Goal: Navigation & Orientation: Understand site structure

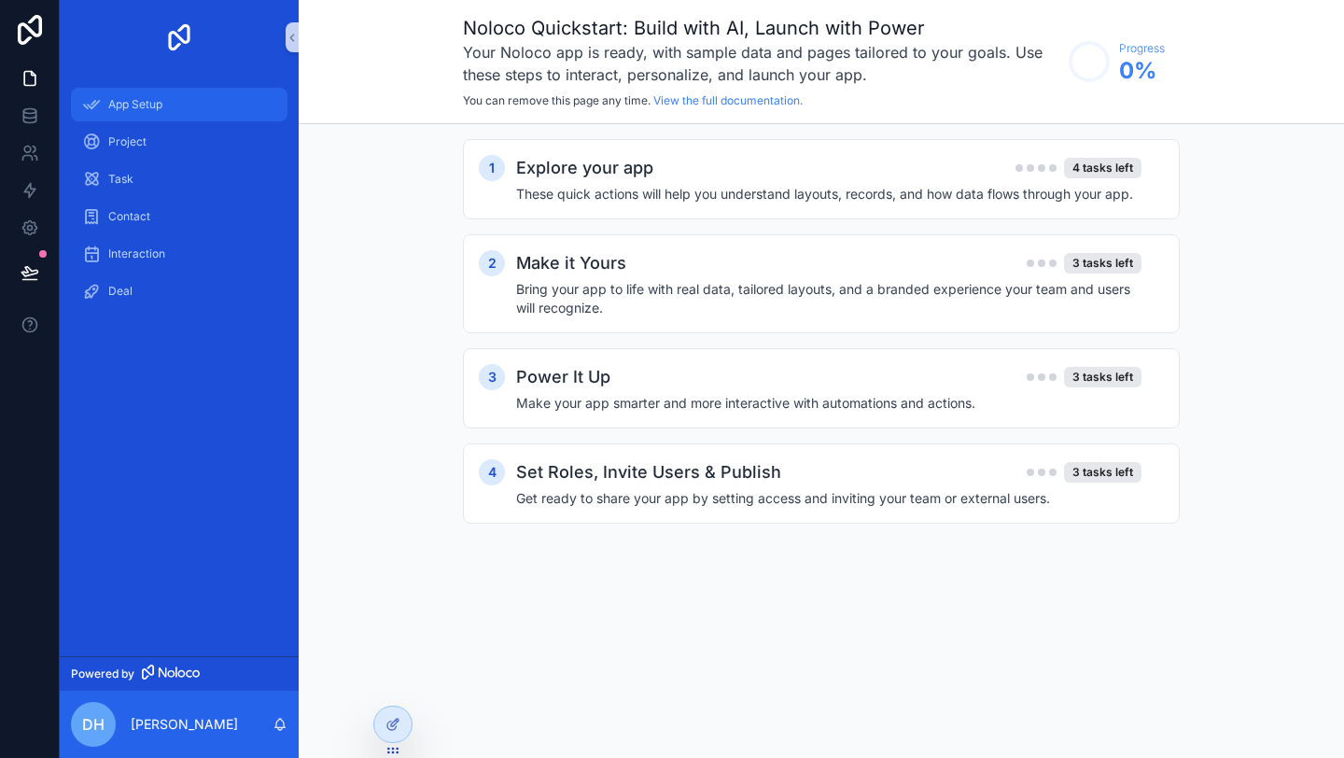
click at [162, 105] on span "App Setup" at bounding box center [135, 104] width 54 height 15
click at [161, 132] on div "Project" at bounding box center [179, 142] width 194 height 30
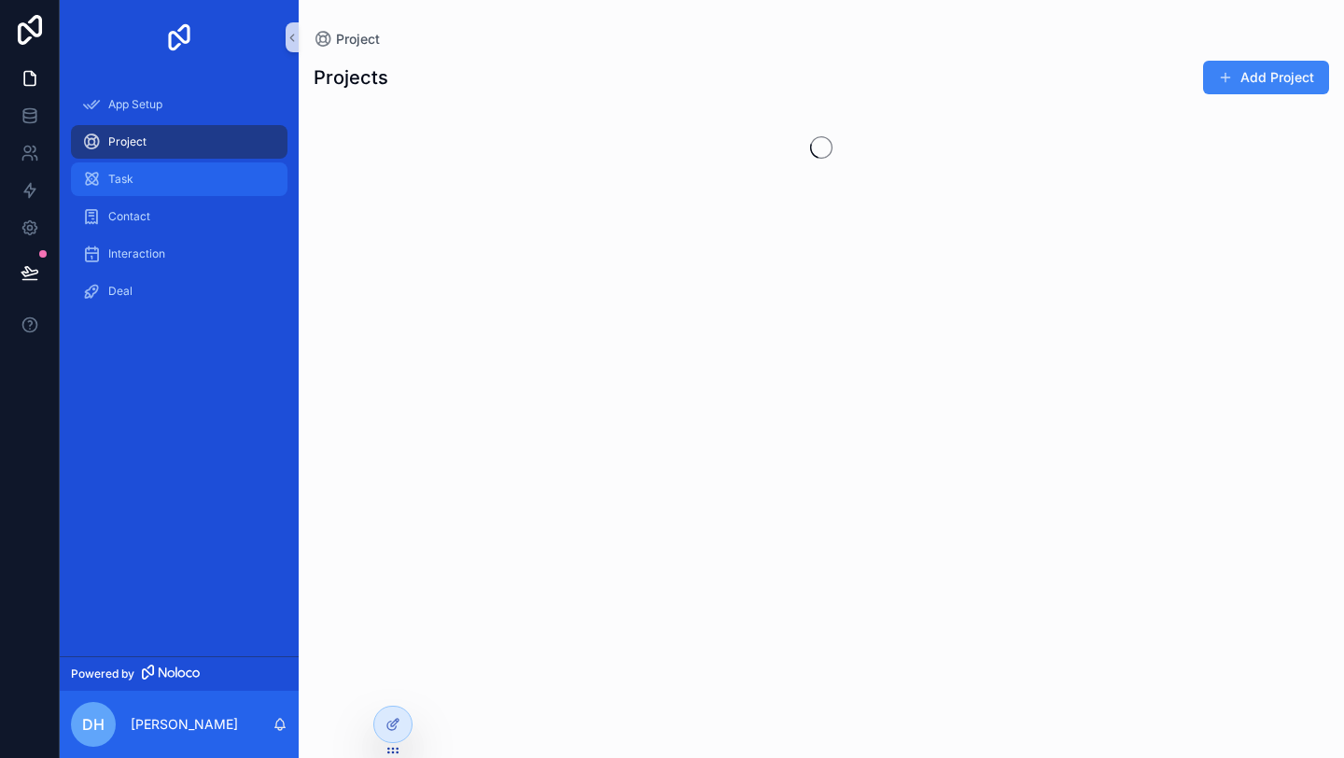
click at [154, 177] on div "Task" at bounding box center [179, 179] width 194 height 30
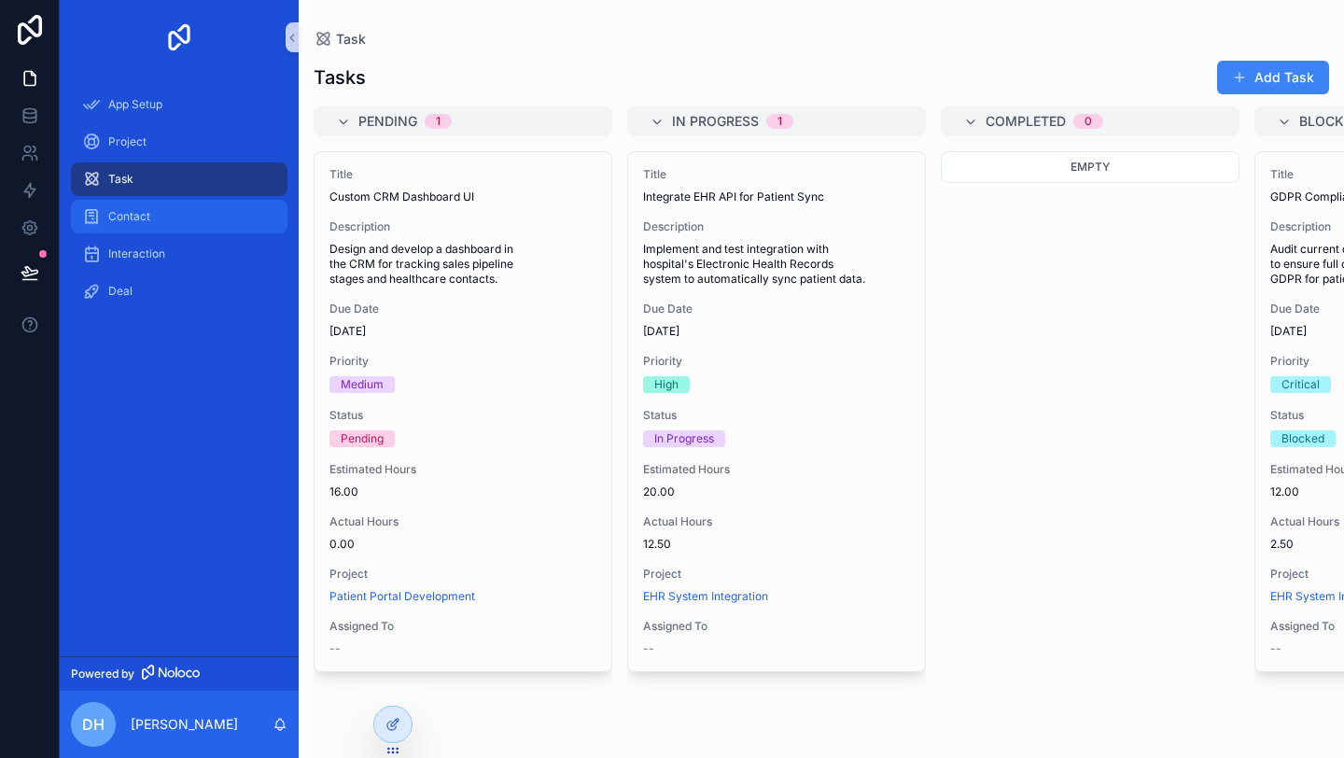
click at [148, 218] on span "Contact" at bounding box center [129, 216] width 42 height 15
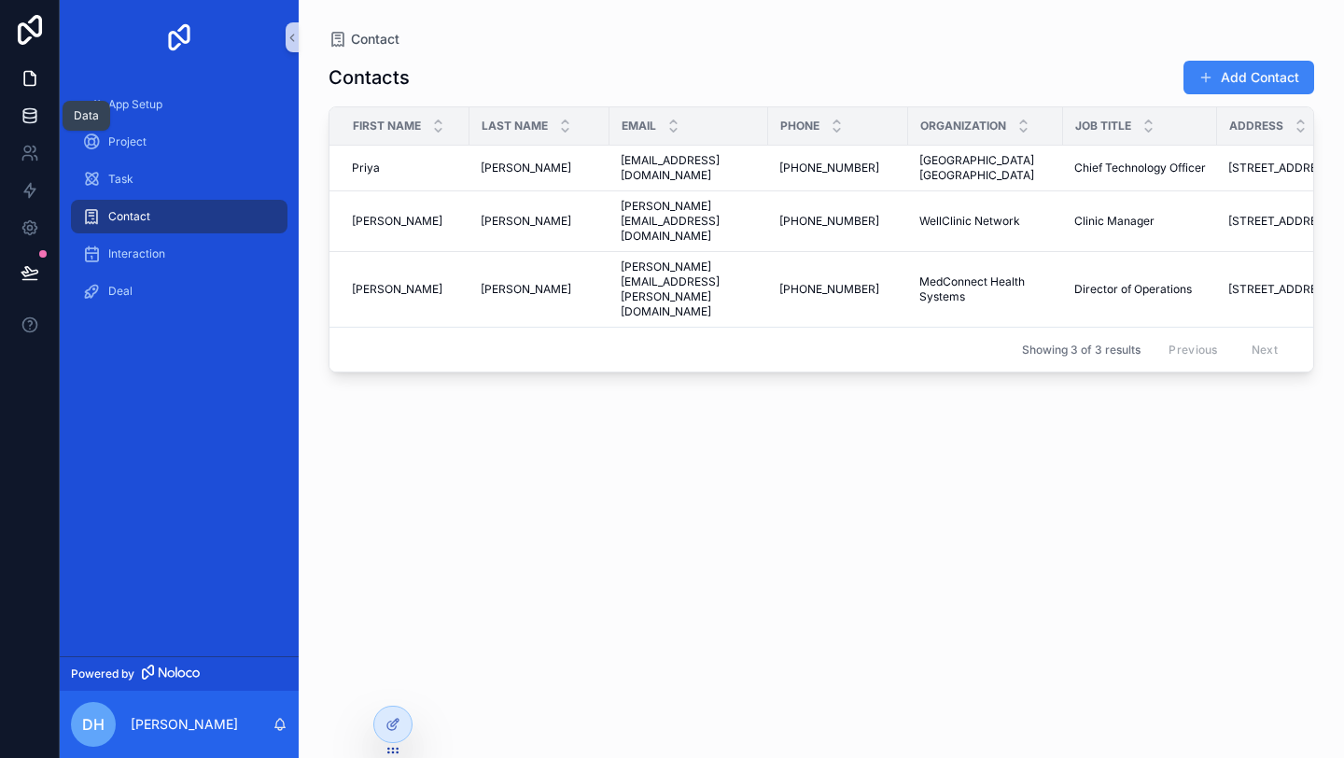
click at [25, 115] on icon at bounding box center [30, 115] width 19 height 19
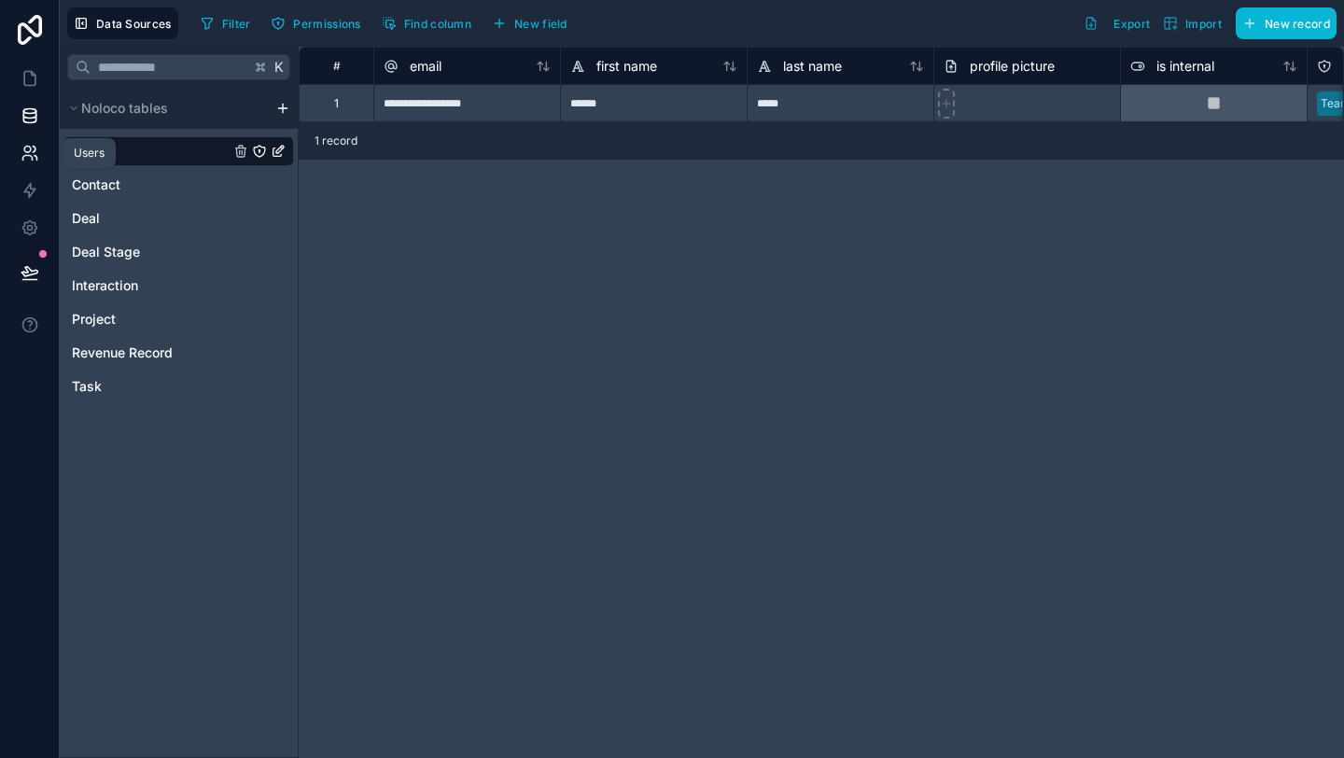
click at [30, 149] on icon at bounding box center [27, 150] width 7 height 7
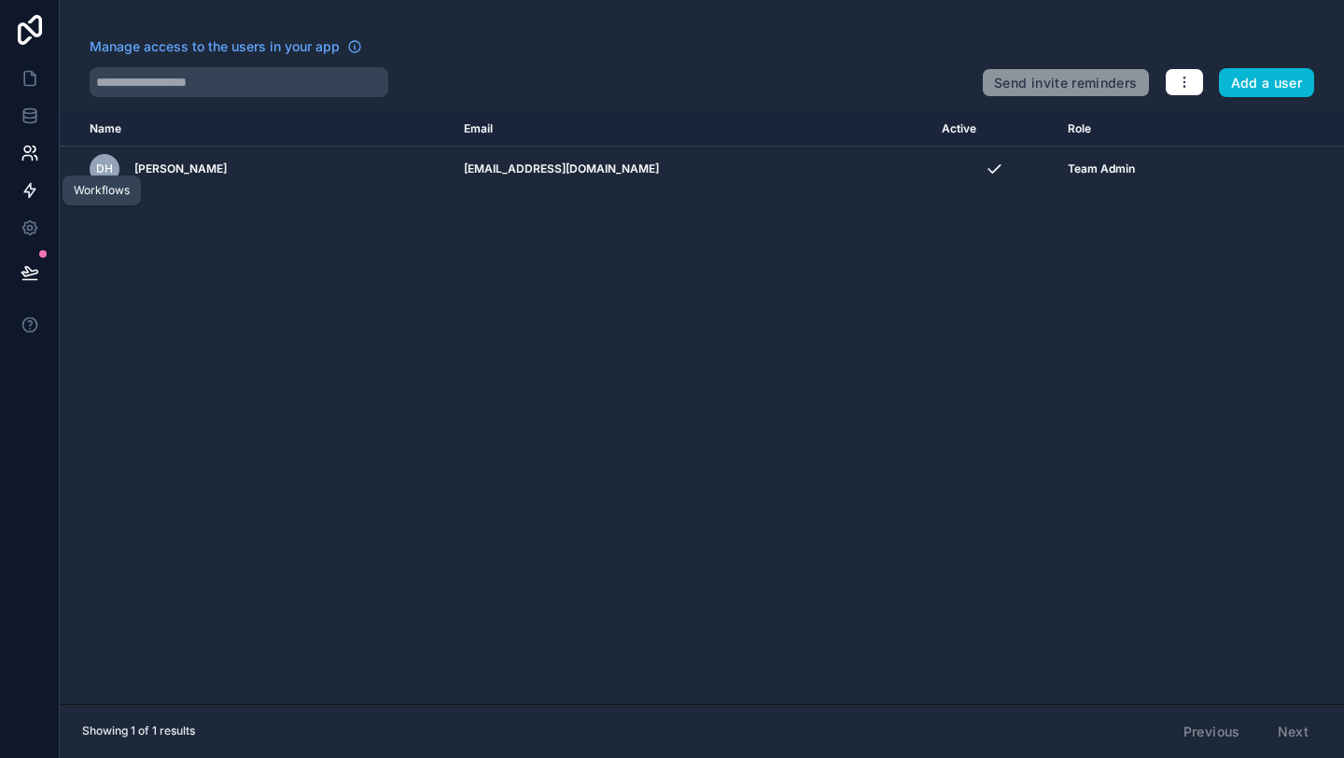
click at [33, 193] on icon at bounding box center [30, 190] width 19 height 19
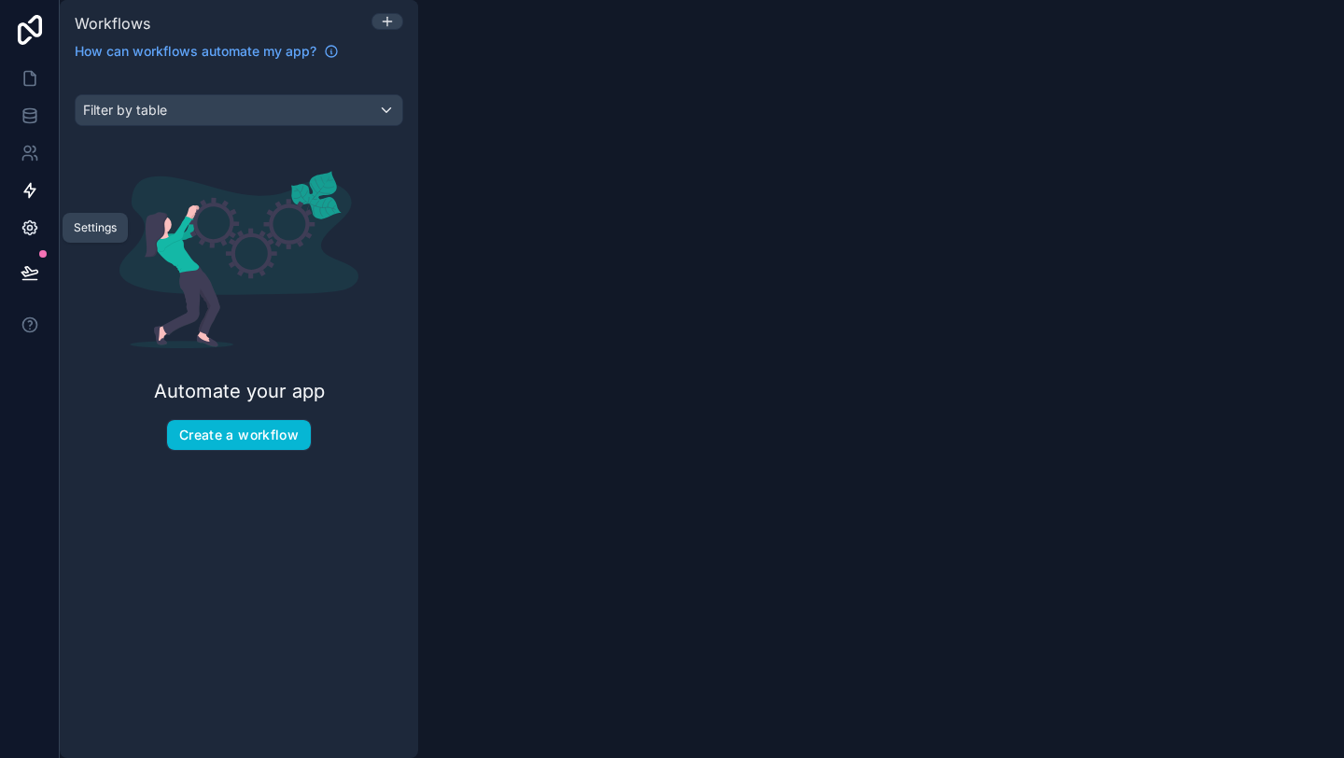
click at [32, 234] on icon at bounding box center [30, 227] width 19 height 19
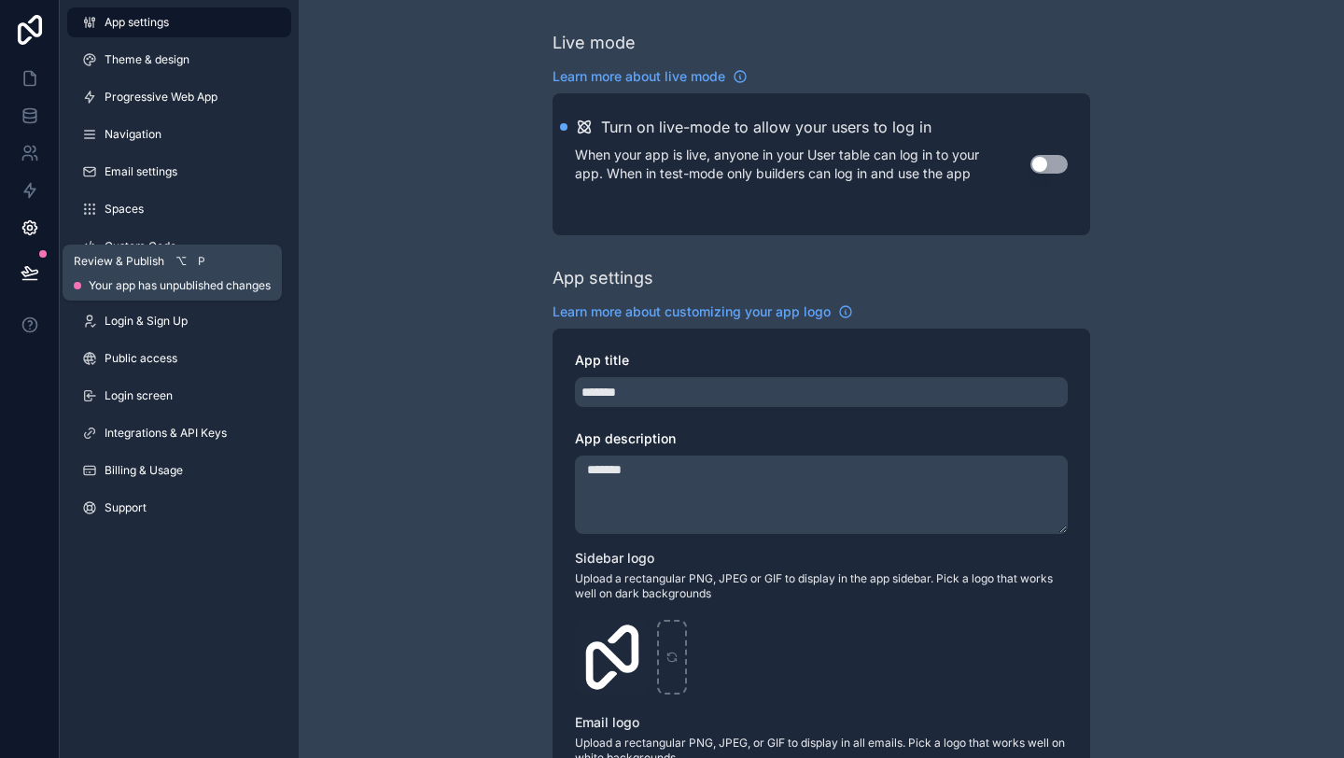
click at [27, 273] on icon at bounding box center [29, 271] width 16 height 9
click at [415, 561] on div "Live mode Learn more about live mode Turn on live-mode to allow your users to l…" at bounding box center [822, 722] width 1046 height 1445
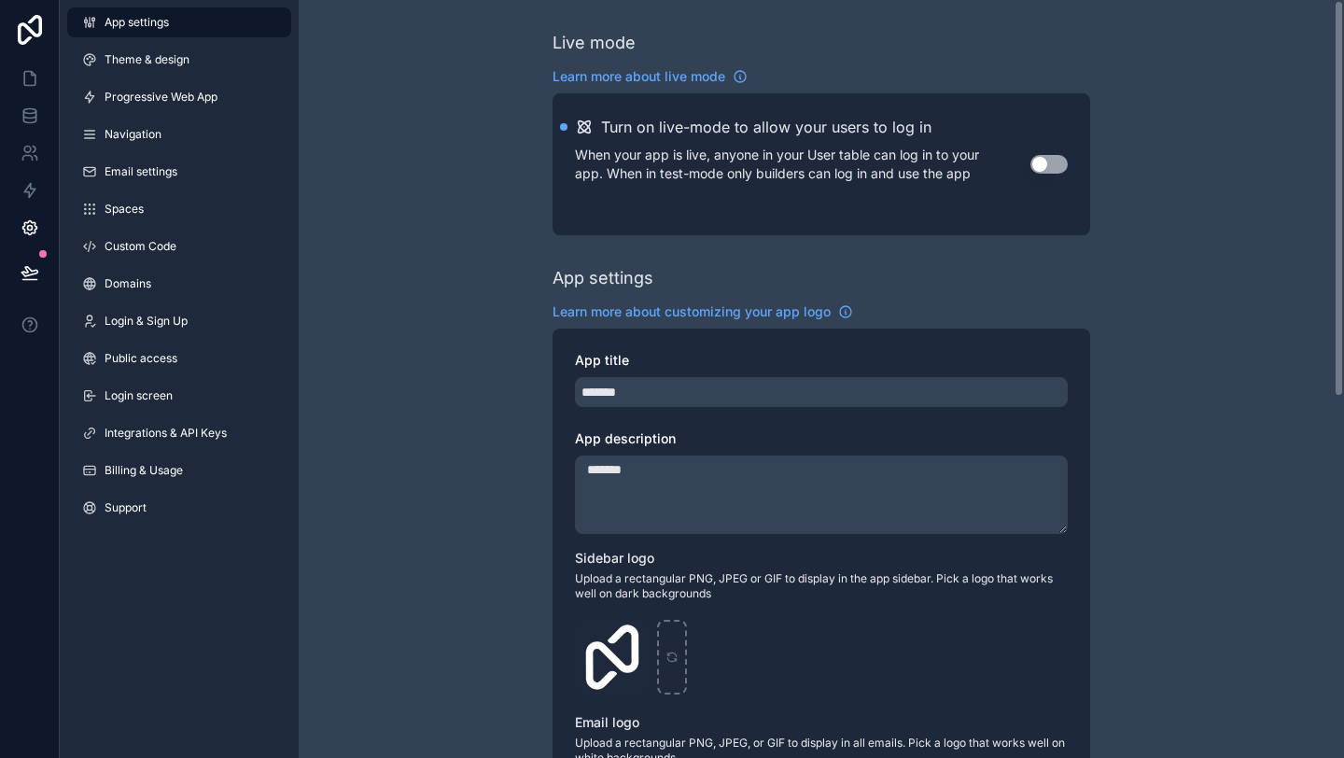
click at [419, 180] on div "Live mode Learn more about live mode Turn on live-mode to allow your users to l…" at bounding box center [822, 722] width 1046 height 1445
click at [25, 41] on icon at bounding box center [30, 30] width 24 height 30
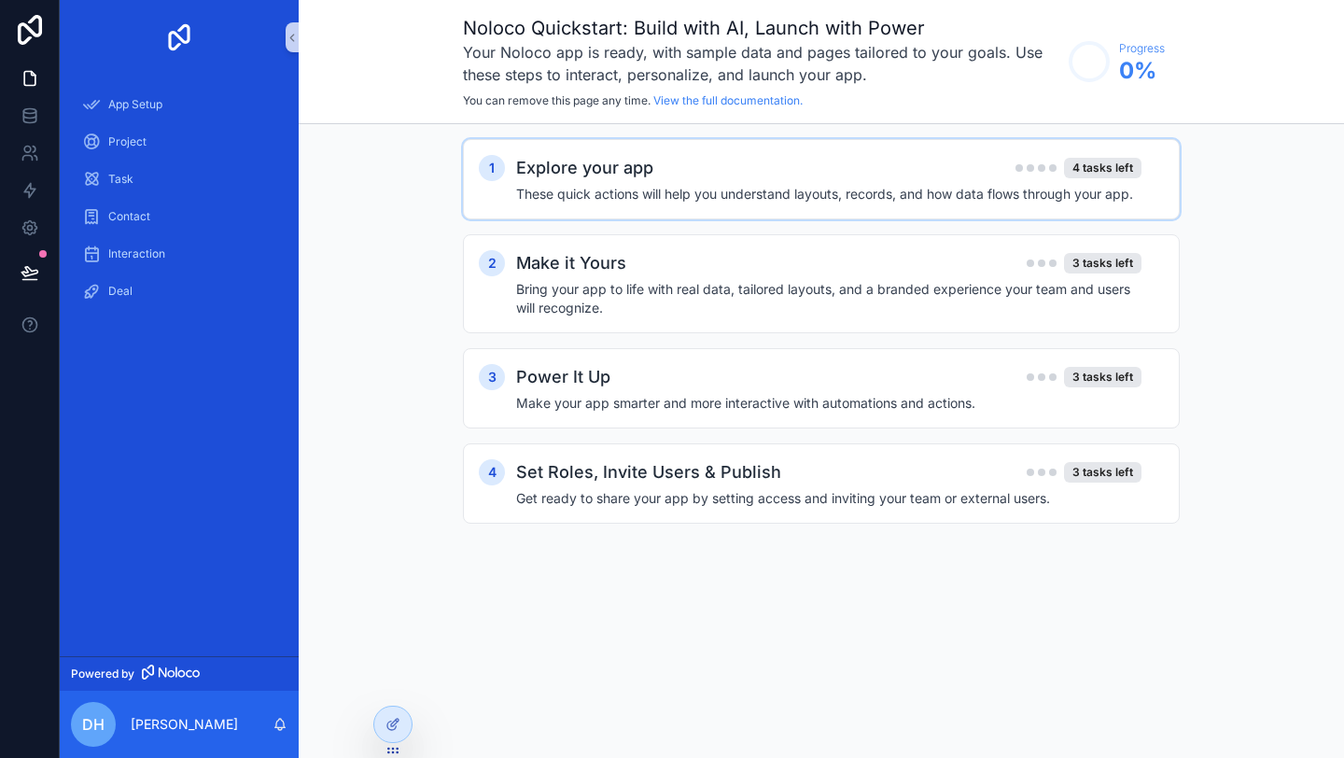
click at [716, 182] on div "Explore your app 4 tasks left These quick actions will help you understand layo…" at bounding box center [840, 179] width 648 height 49
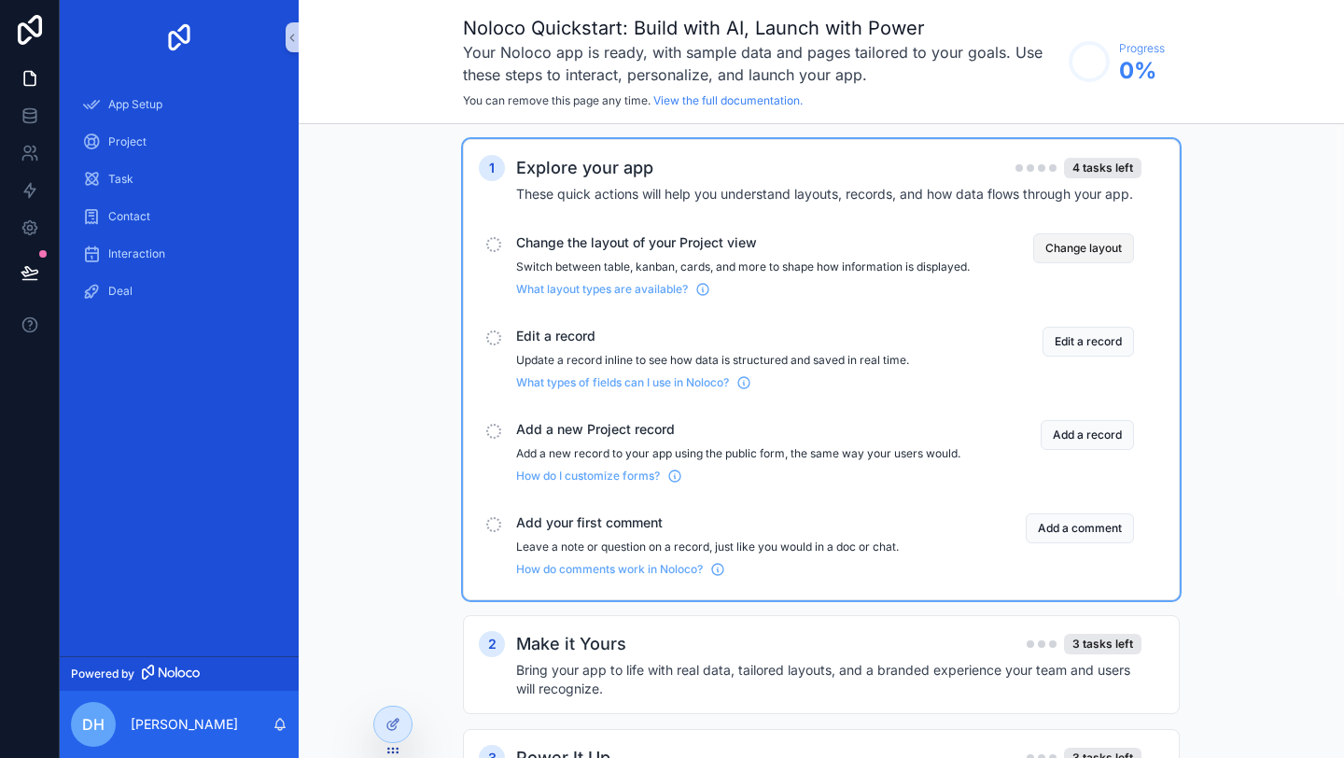
click at [1080, 244] on button "Change layout" at bounding box center [1083, 248] width 101 height 30
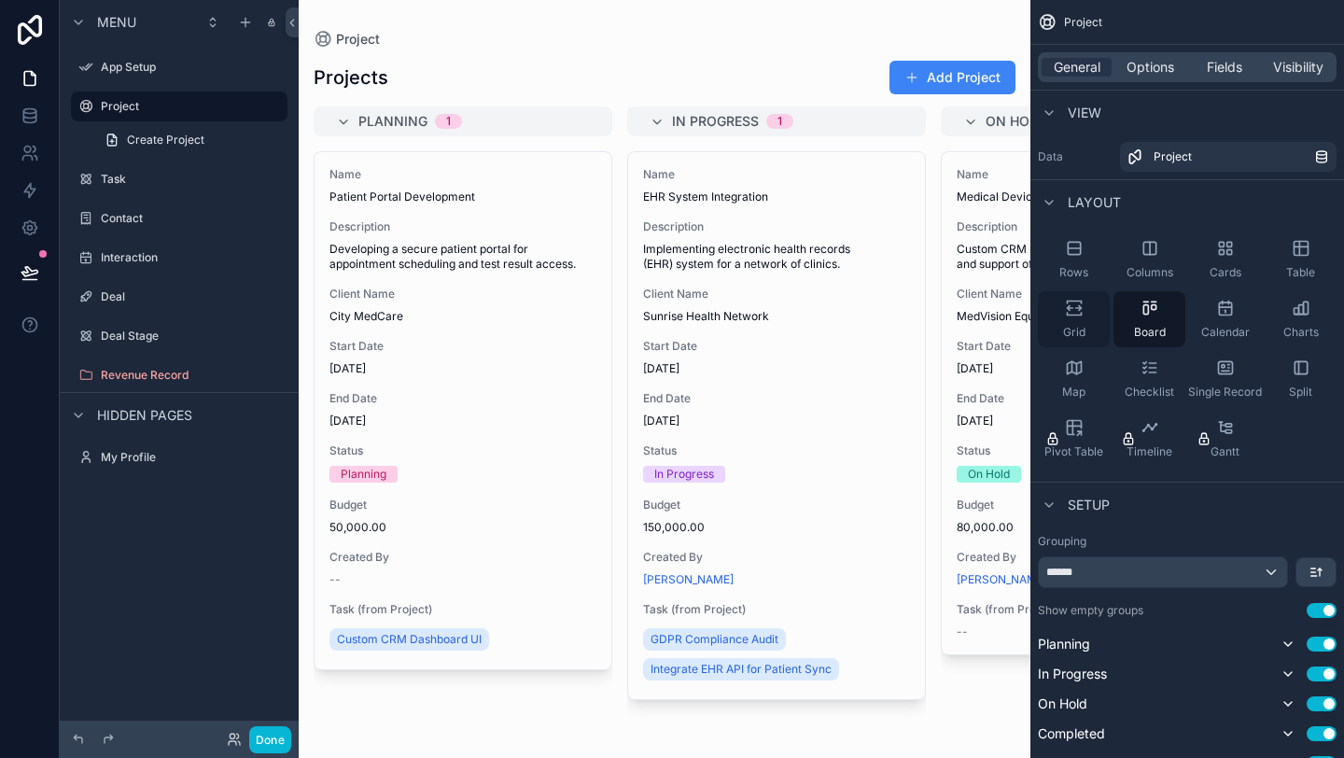
click at [1082, 325] on span "Grid" at bounding box center [1074, 332] width 22 height 15
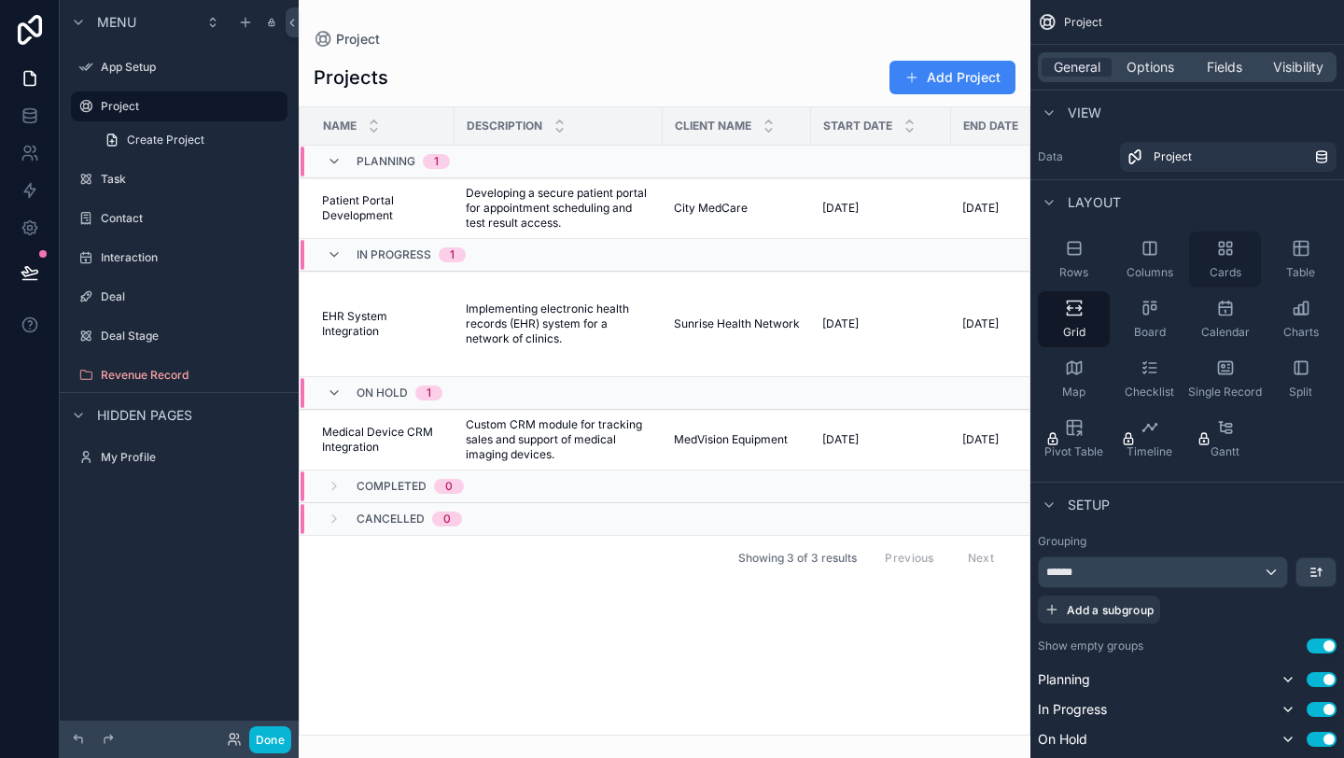
click at [1225, 265] on span "Cards" at bounding box center [1226, 272] width 32 height 15
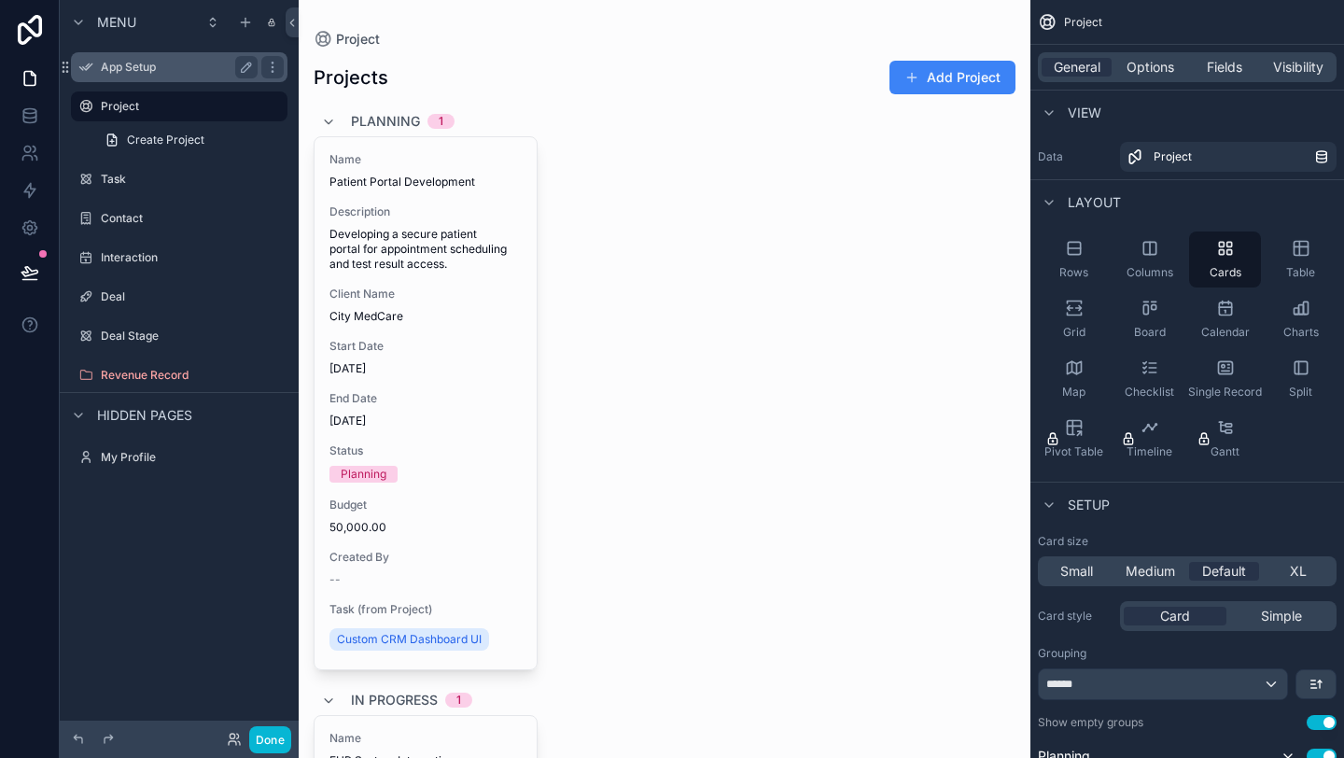
click at [142, 63] on label "App Setup" at bounding box center [175, 67] width 149 height 15
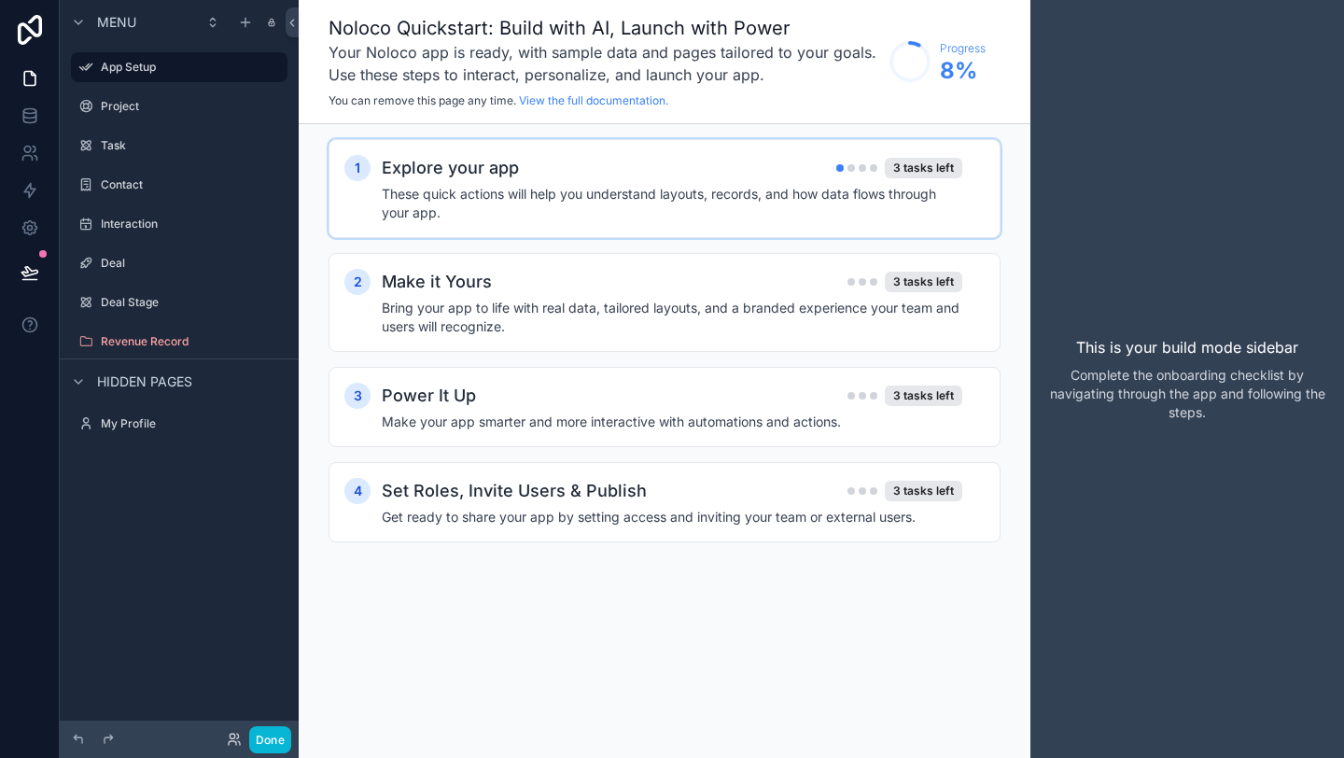
click at [722, 209] on h4 "These quick actions will help you understand layouts, records, and how data flo…" at bounding box center [672, 203] width 581 height 37
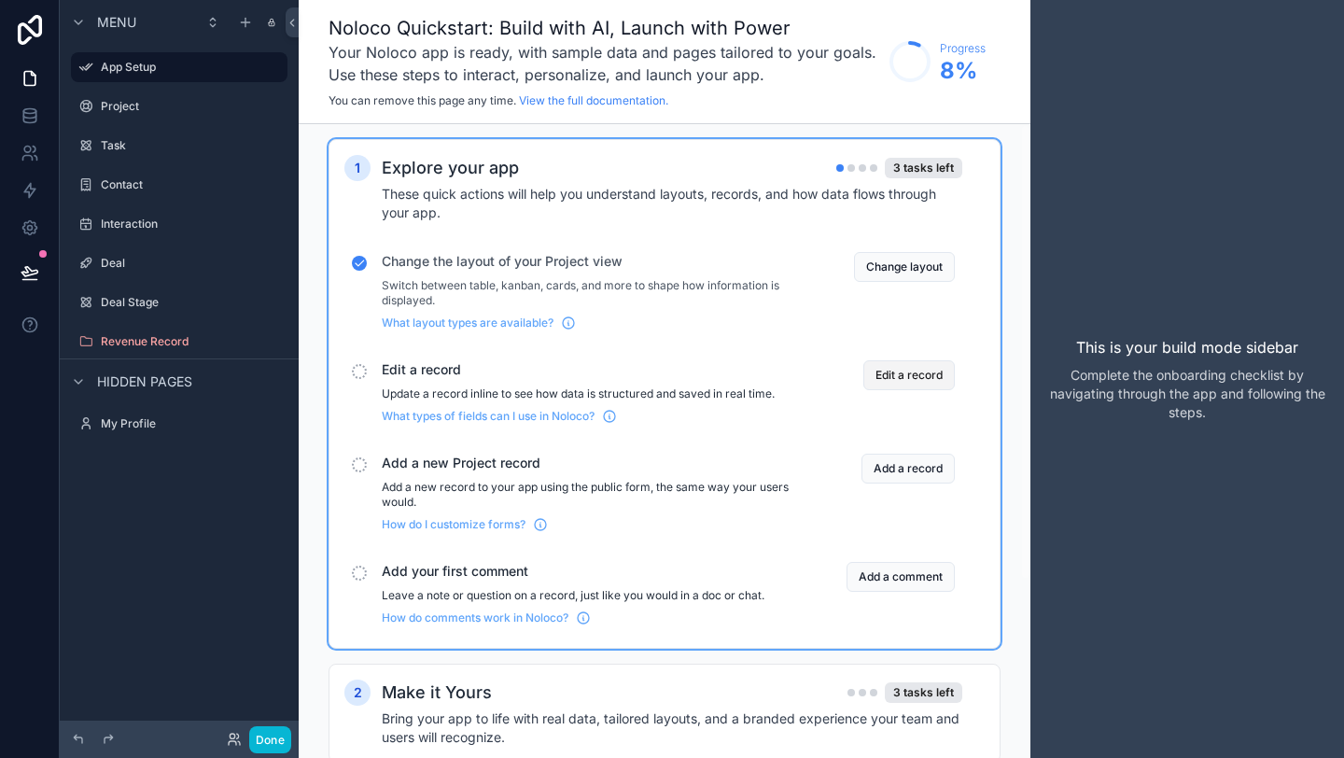
click at [890, 385] on button "Edit a record" at bounding box center [909, 375] width 91 height 30
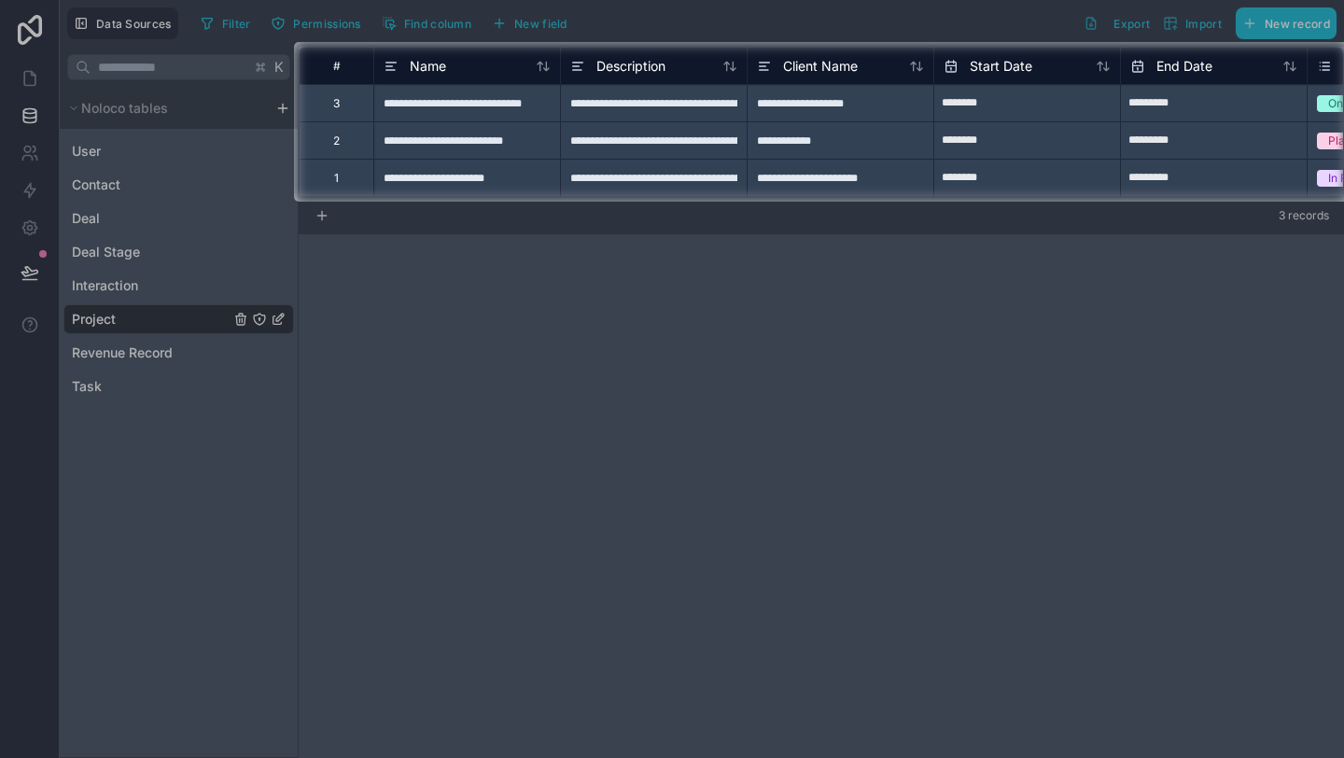
click at [816, 176] on div "**********" at bounding box center [840, 177] width 187 height 37
click at [816, 177] on div "**********" at bounding box center [840, 177] width 187 height 37
click at [816, 177] on input "**********" at bounding box center [841, 178] width 186 height 36
type input "**"
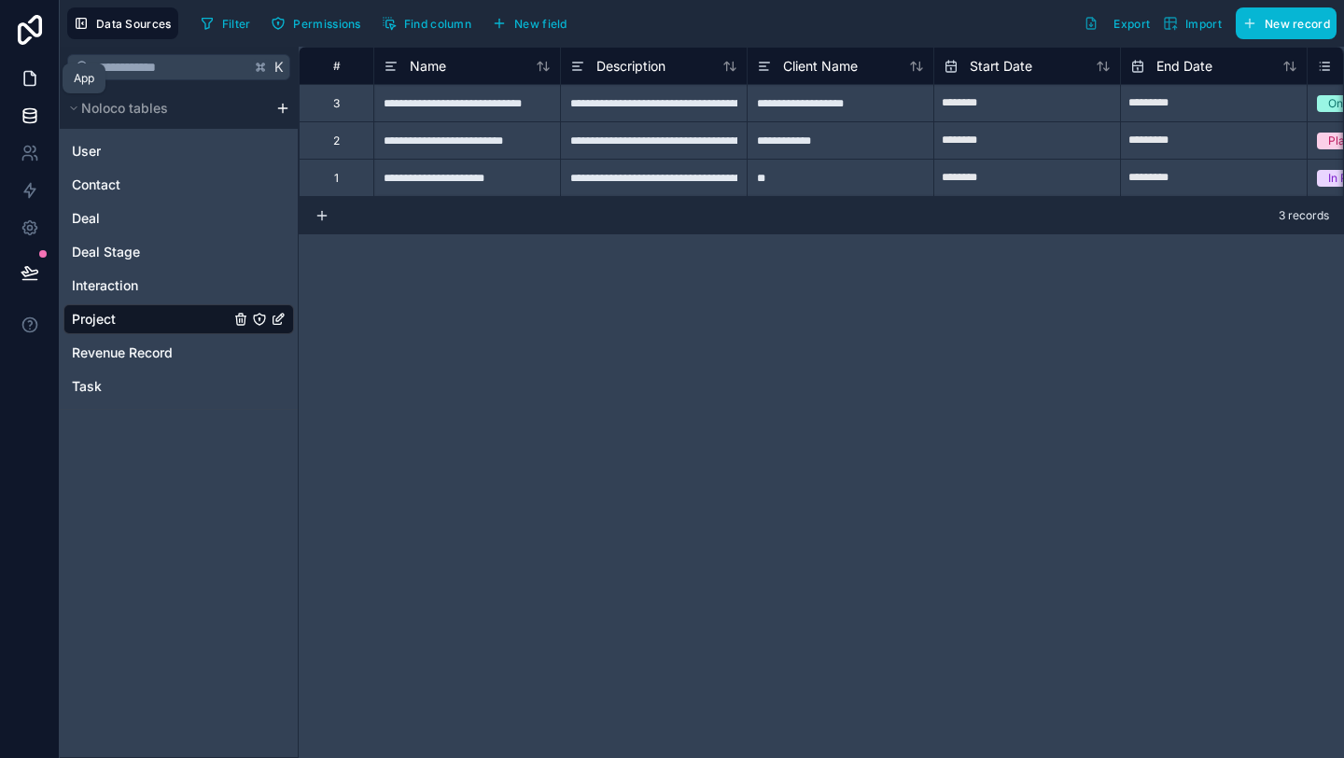
click at [35, 71] on icon at bounding box center [30, 78] width 19 height 19
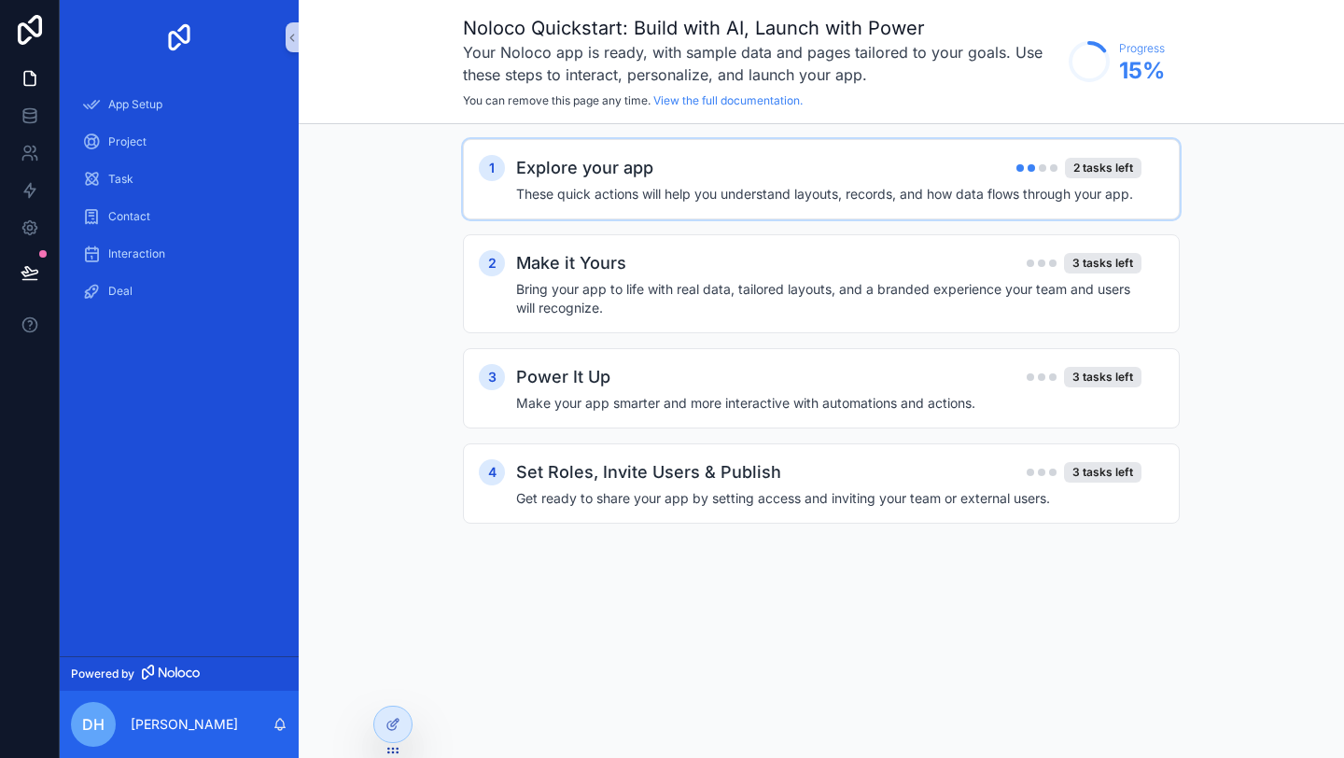
click at [678, 180] on div "Explore your app 2 tasks left" at bounding box center [828, 168] width 625 height 26
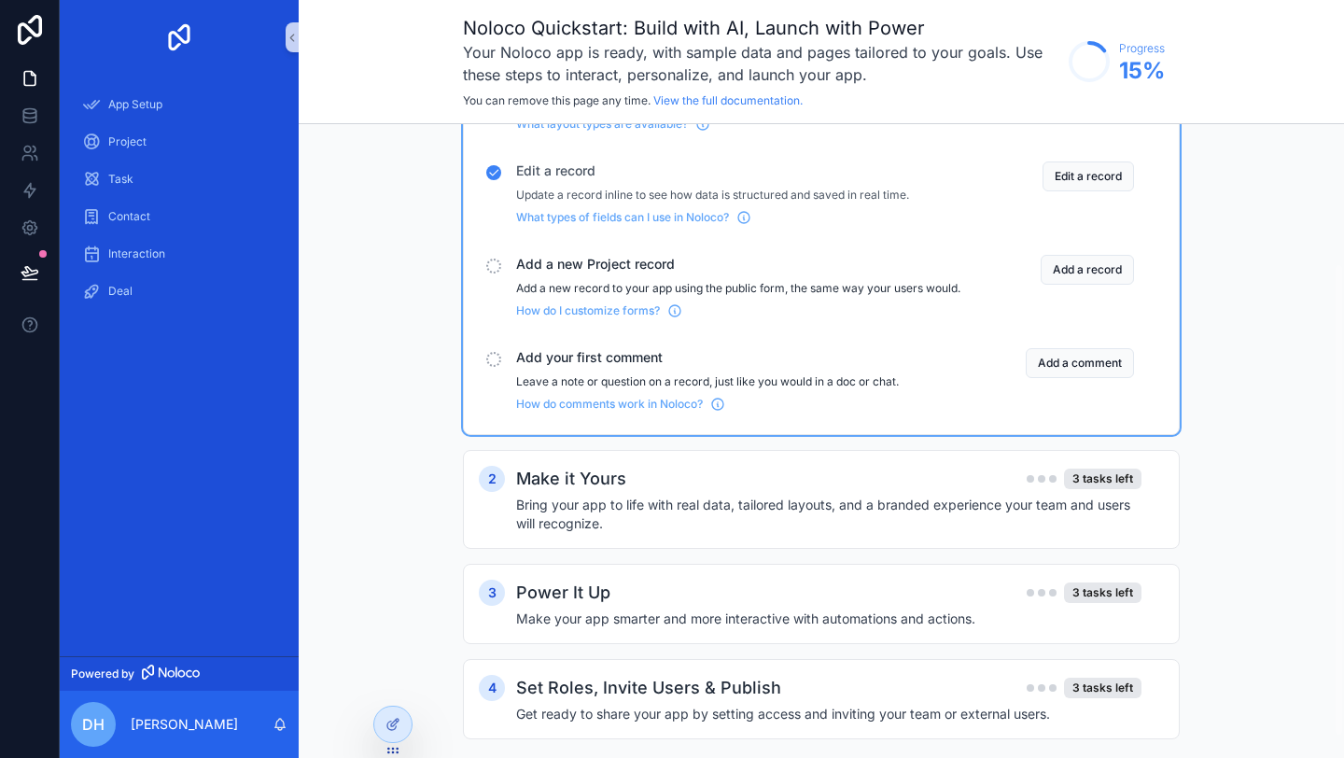
scroll to position [214, 0]
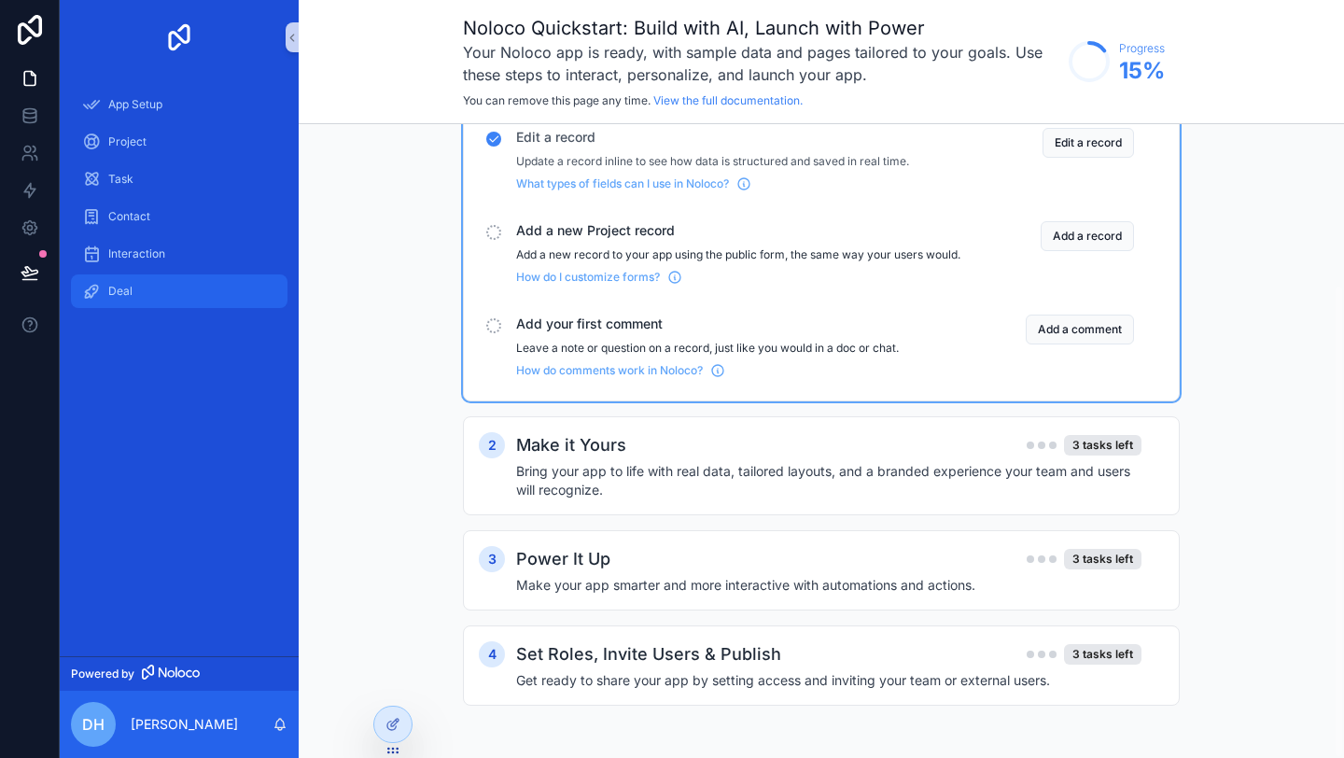
click at [109, 287] on span "Deal" at bounding box center [120, 291] width 24 height 15
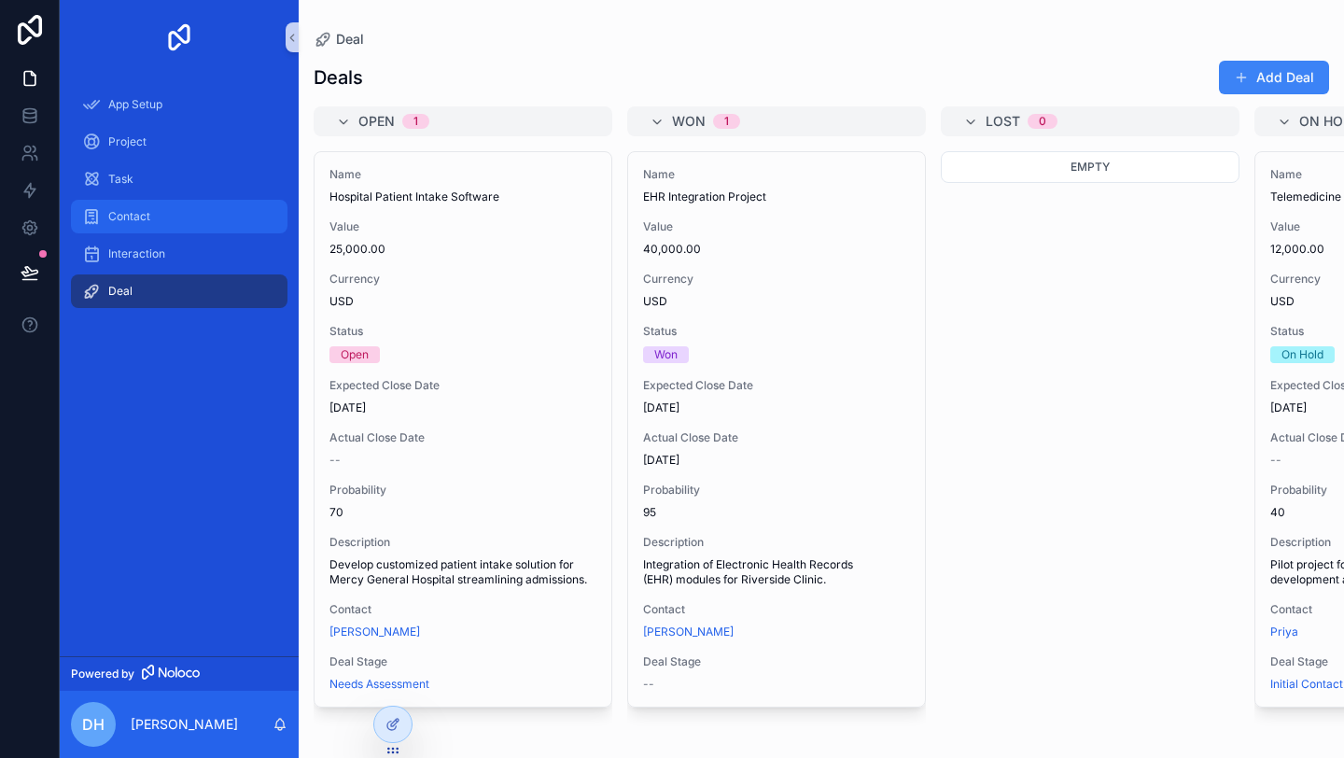
click at [134, 219] on span "Contact" at bounding box center [129, 216] width 42 height 15
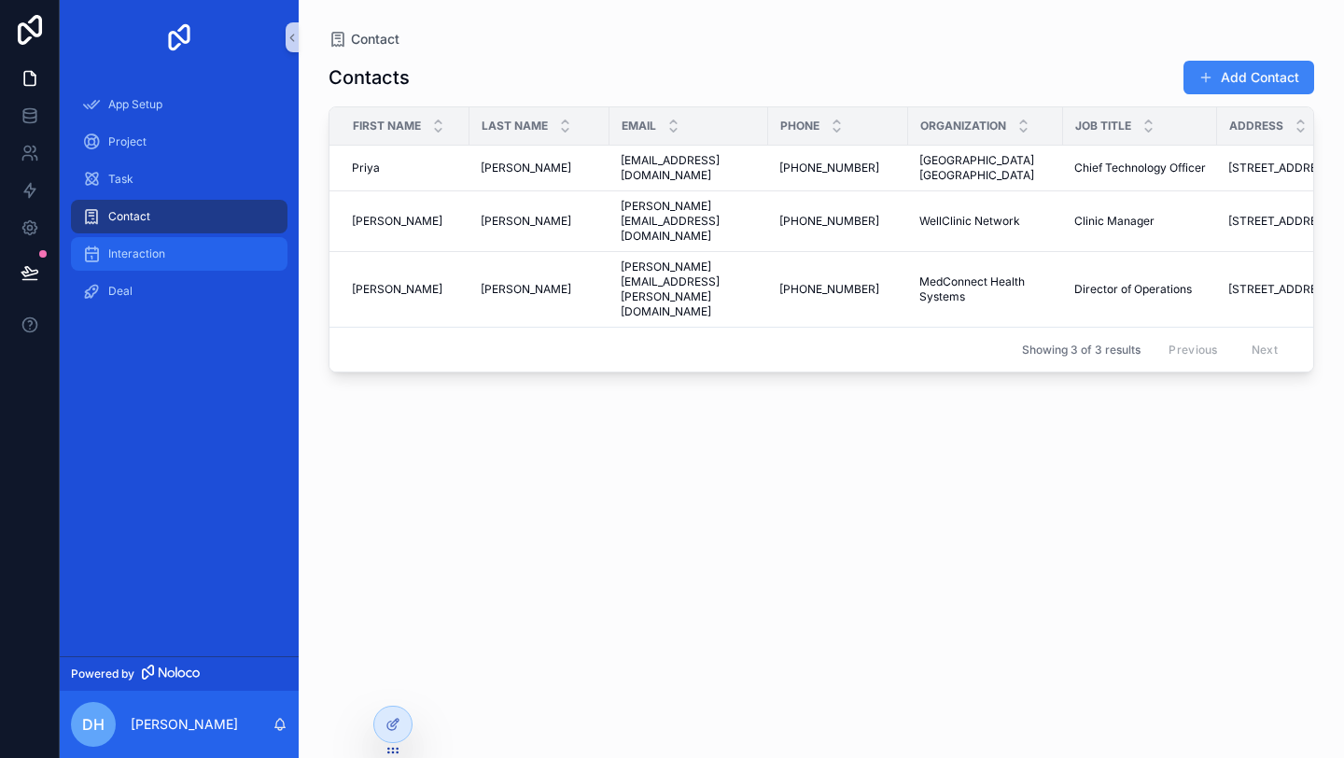
click at [129, 269] on link "Interaction" at bounding box center [179, 254] width 217 height 34
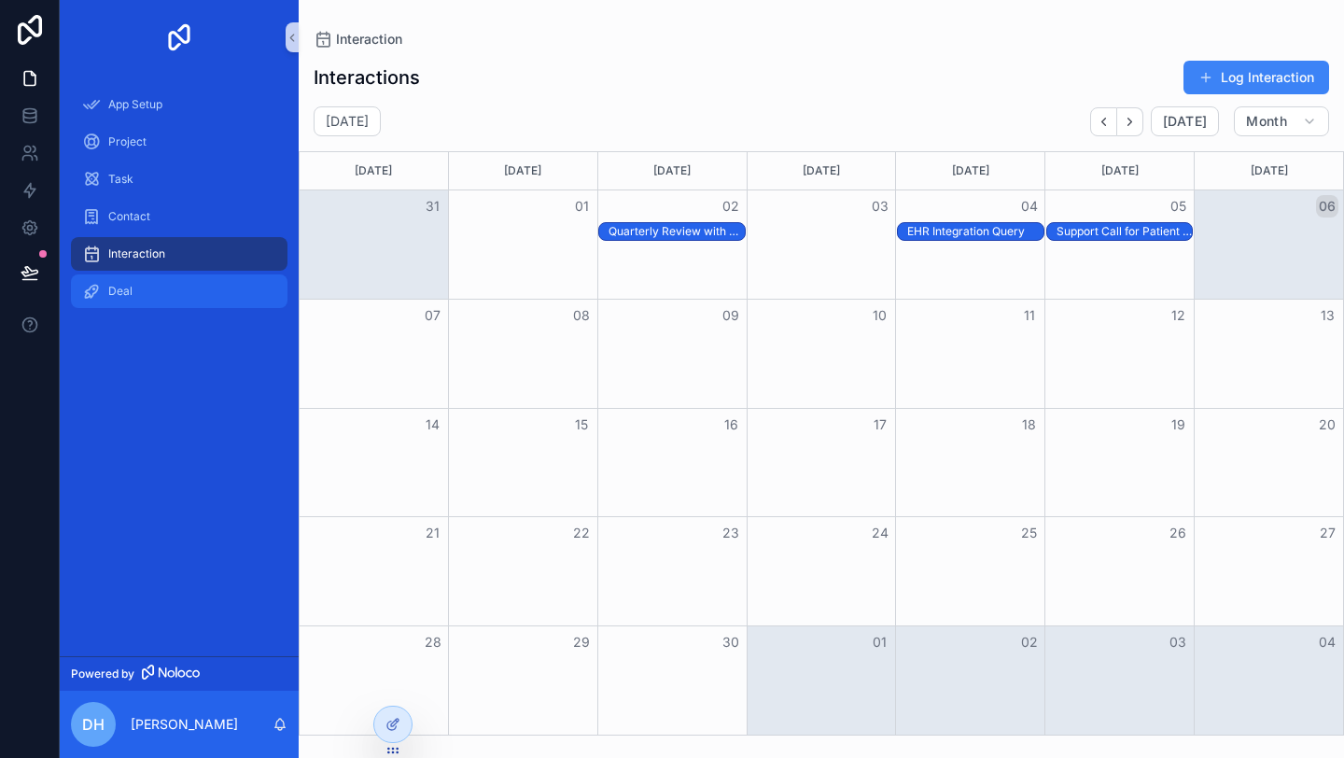
click at [126, 289] on span "Deal" at bounding box center [120, 291] width 24 height 15
